Goal: Information Seeking & Learning: Find specific fact

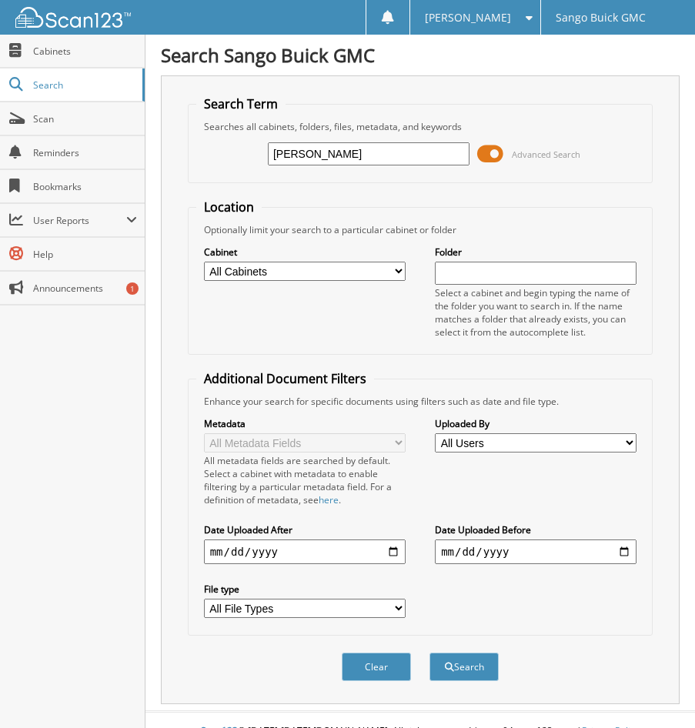
type input "[PERSON_NAME]"
click at [429, 653] on button "Search" at bounding box center [463, 667] width 69 height 28
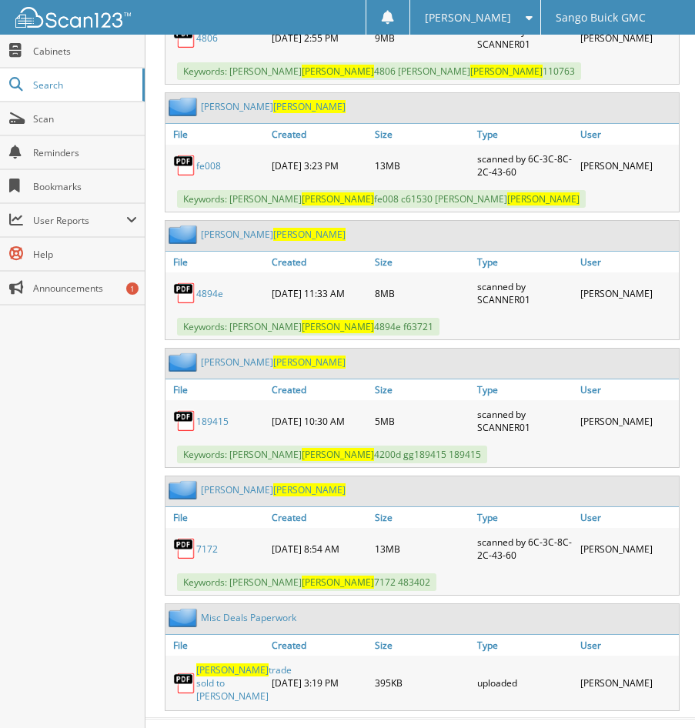
scroll to position [1027, 0]
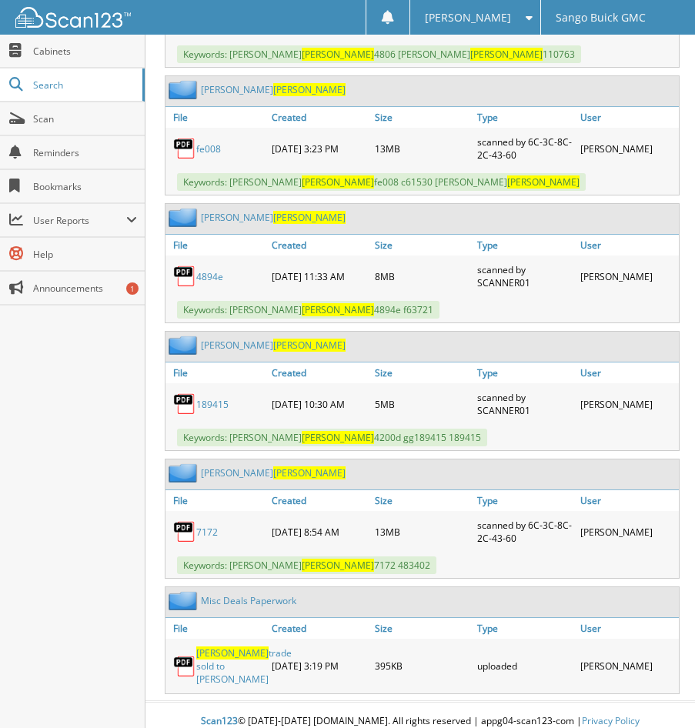
click at [212, 532] on link "7172" at bounding box center [207, 532] width 22 height 13
